Goal: Transaction & Acquisition: Purchase product/service

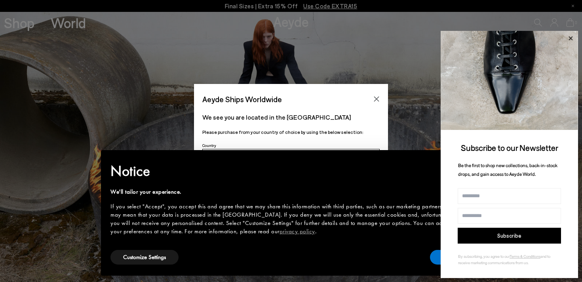
click at [572, 40] on icon at bounding box center [570, 38] width 4 height 4
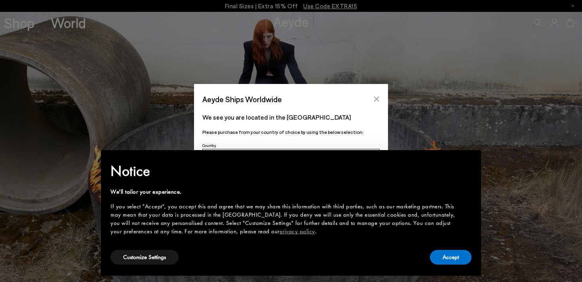
click at [378, 97] on icon "Close" at bounding box center [376, 99] width 5 height 5
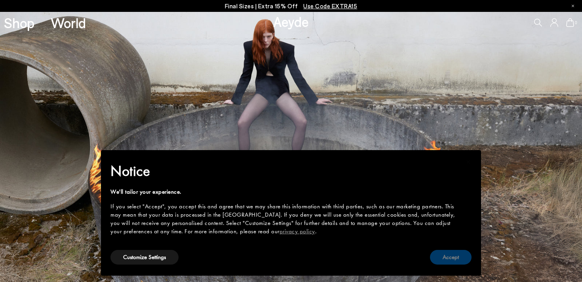
click at [460, 260] on button "Accept" at bounding box center [451, 257] width 42 height 15
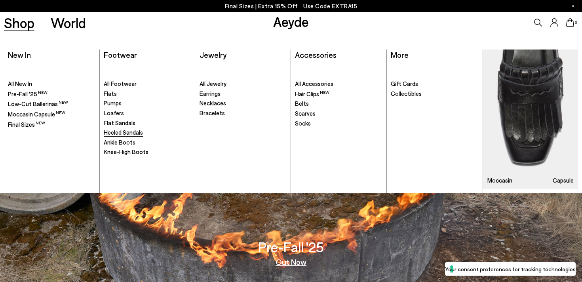
click at [117, 132] on span "Heeled Sandals" at bounding box center [123, 132] width 39 height 7
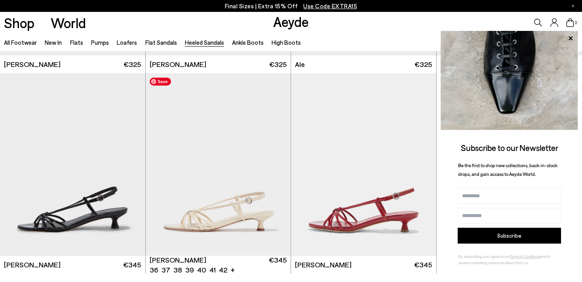
scroll to position [1780, 0]
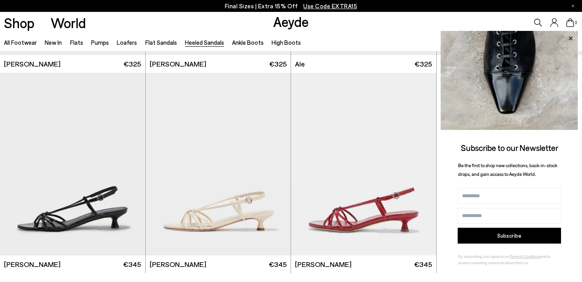
click at [570, 38] on icon at bounding box center [570, 38] width 4 height 4
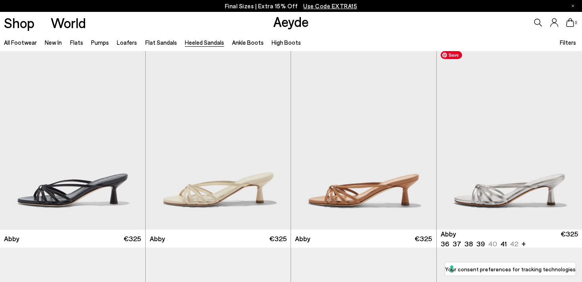
scroll to position [0, 0]
